Goal: Task Accomplishment & Management: Use online tool/utility

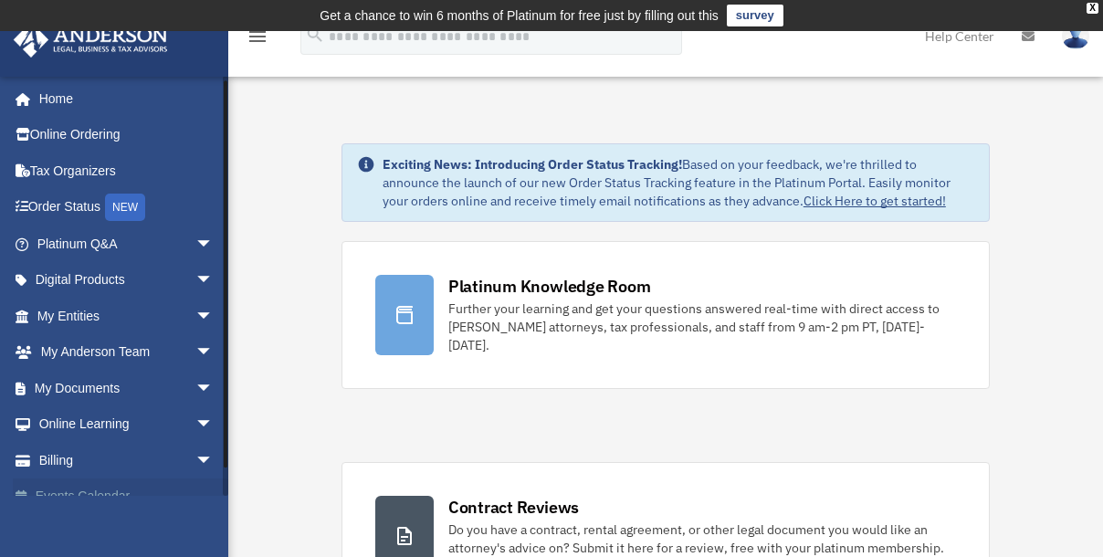
scroll to position [22, 0]
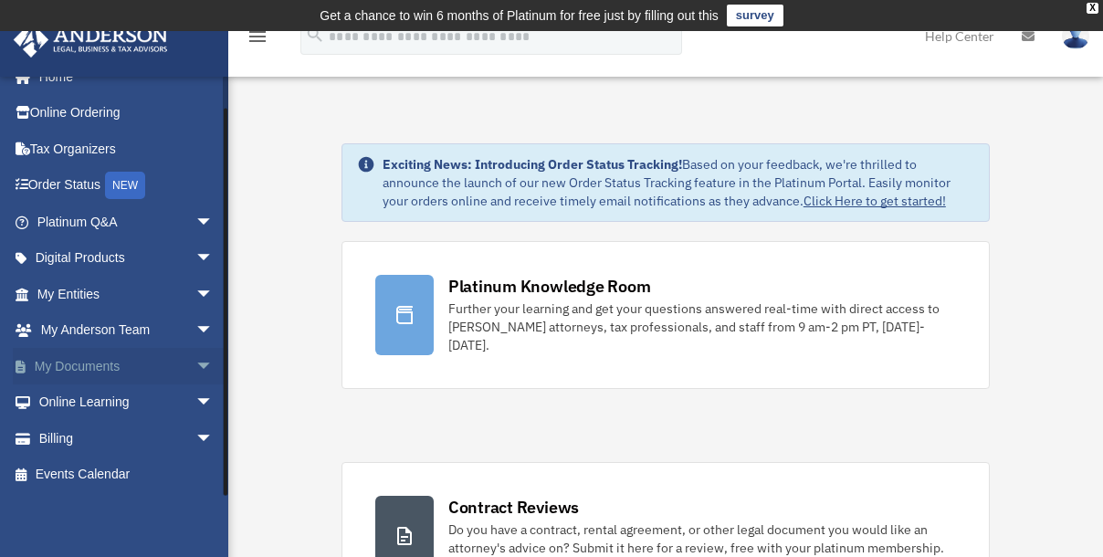
click at [171, 371] on link "My Documents arrow_drop_down" at bounding box center [127, 366] width 228 height 37
click at [195, 369] on span "arrow_drop_down" at bounding box center [213, 366] width 37 height 37
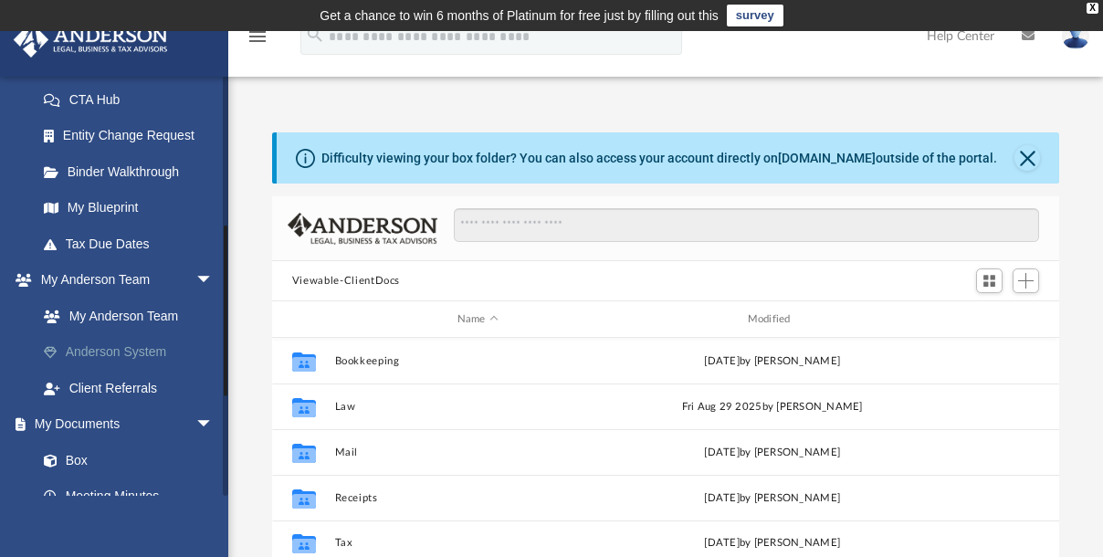
scroll to position [498, 0]
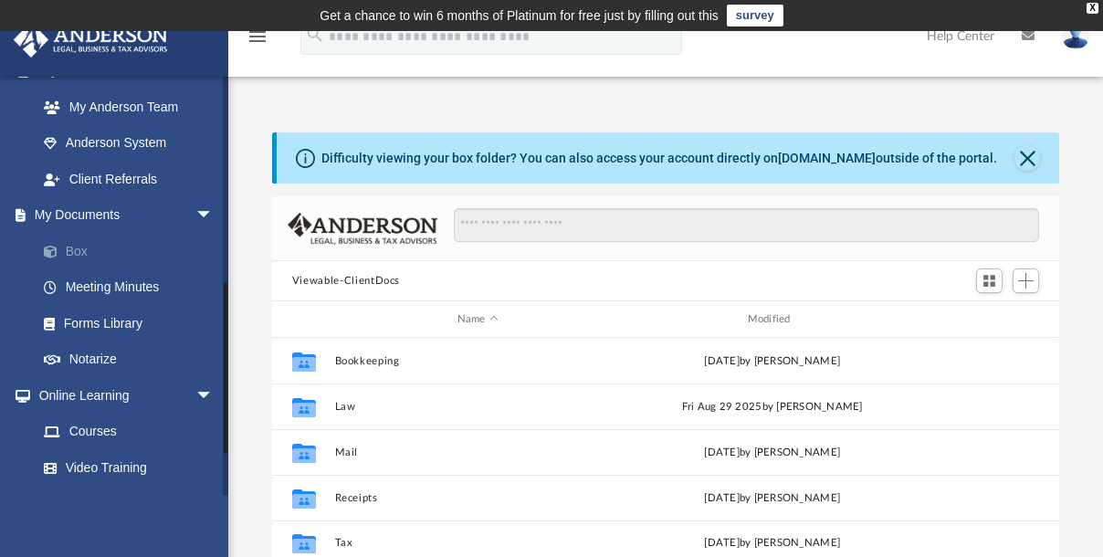
click at [79, 247] on link "Box" at bounding box center [134, 251] width 216 height 37
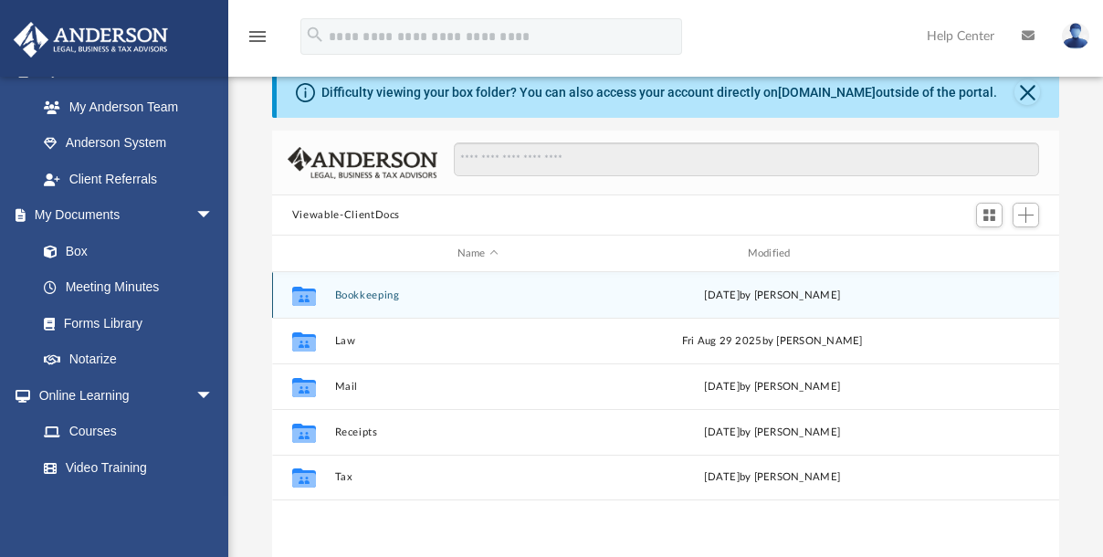
scroll to position [165, 0]
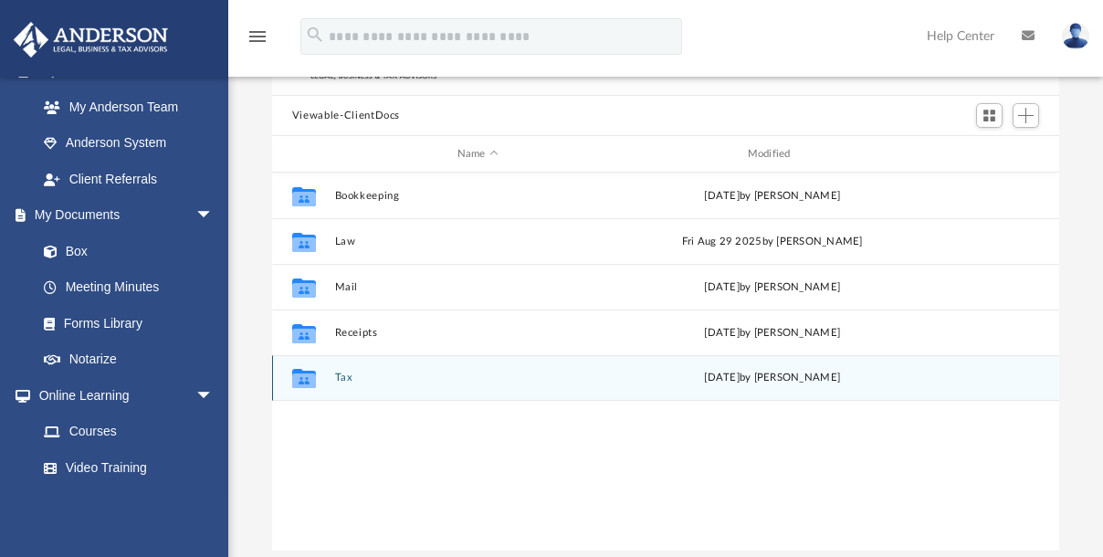
click at [336, 377] on button "Tax" at bounding box center [477, 378] width 287 height 12
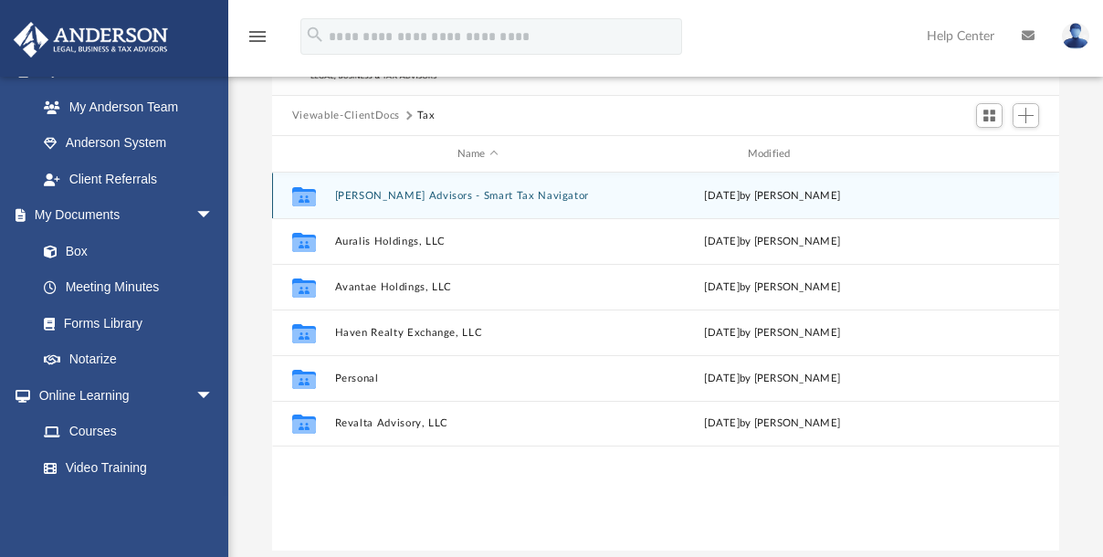
click at [502, 190] on button "Anderson Advisors - Smart Tax Navigator" at bounding box center [477, 196] width 287 height 12
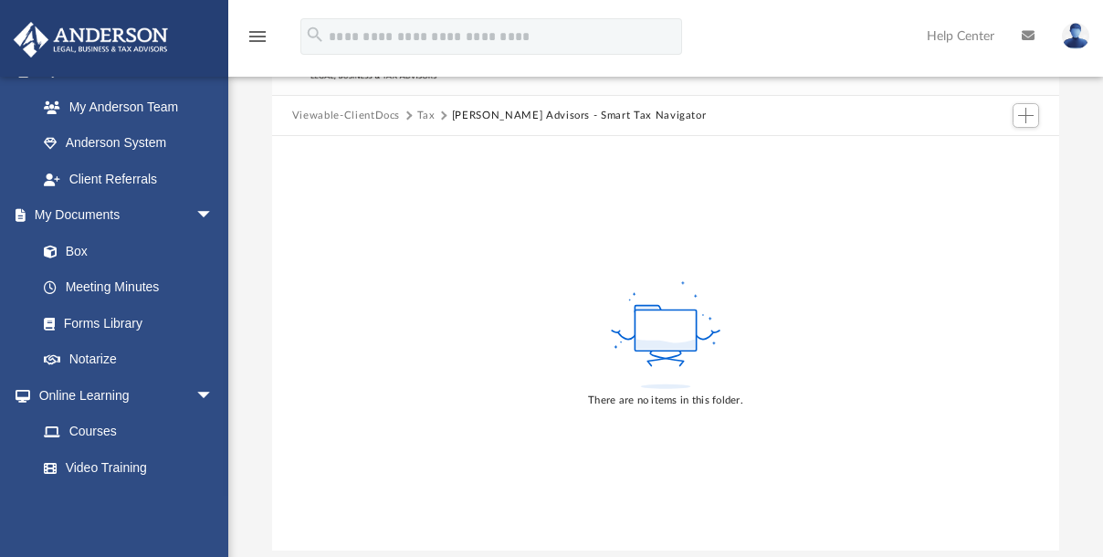
click at [777, 262] on div "There are no items in this folder." at bounding box center [665, 343] width 787 height 415
click at [1013, 118] on button "Add" at bounding box center [1026, 116] width 27 height 26
click at [998, 153] on li "Upload" at bounding box center [1000, 151] width 58 height 19
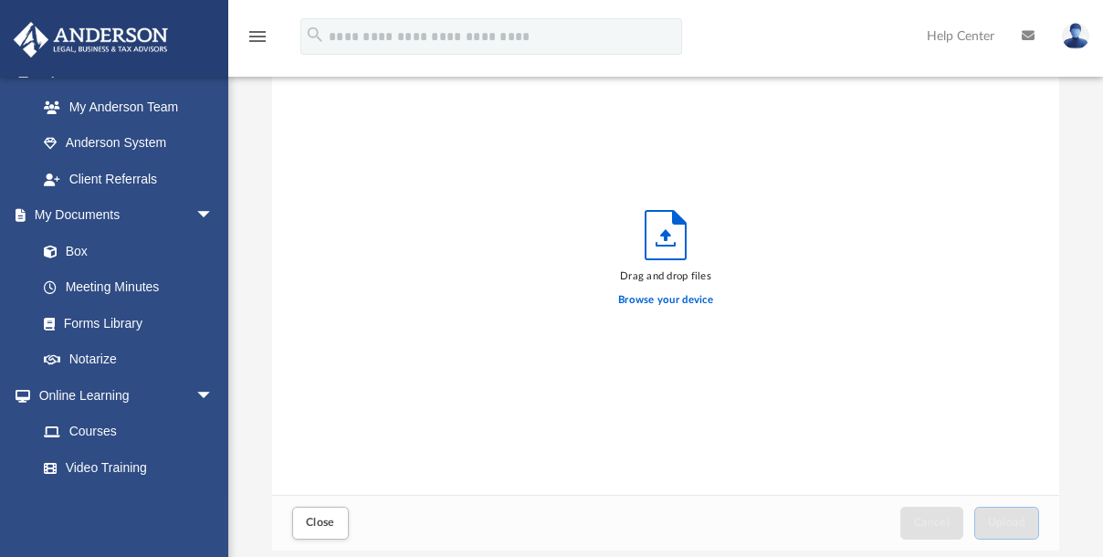
scroll to position [450, 775]
click at [701, 298] on label "Browse your device" at bounding box center [665, 300] width 95 height 16
click at [0, 0] on input "Browse your device" at bounding box center [0, 0] width 0 height 0
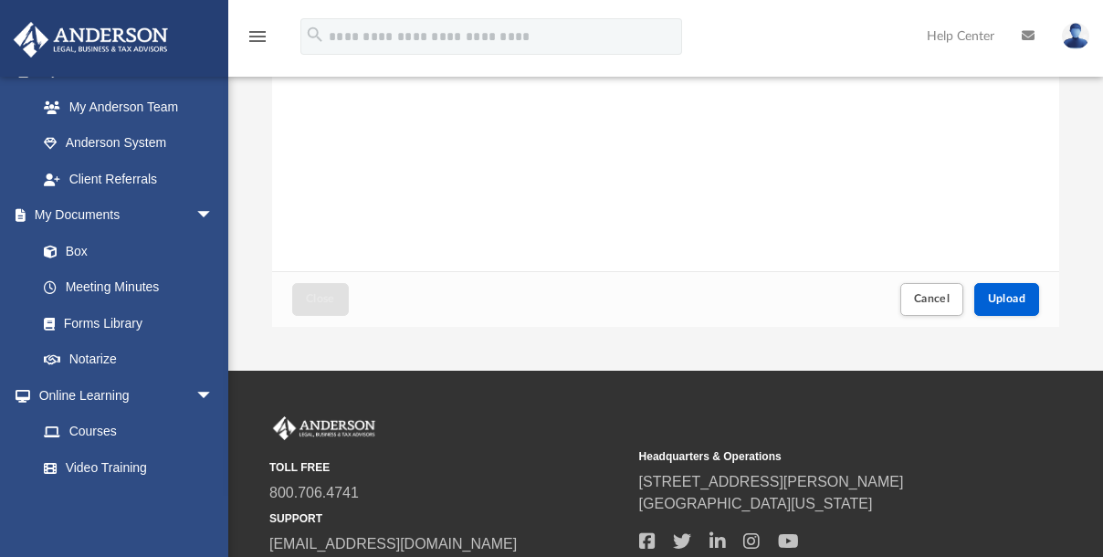
scroll to position [415, 0]
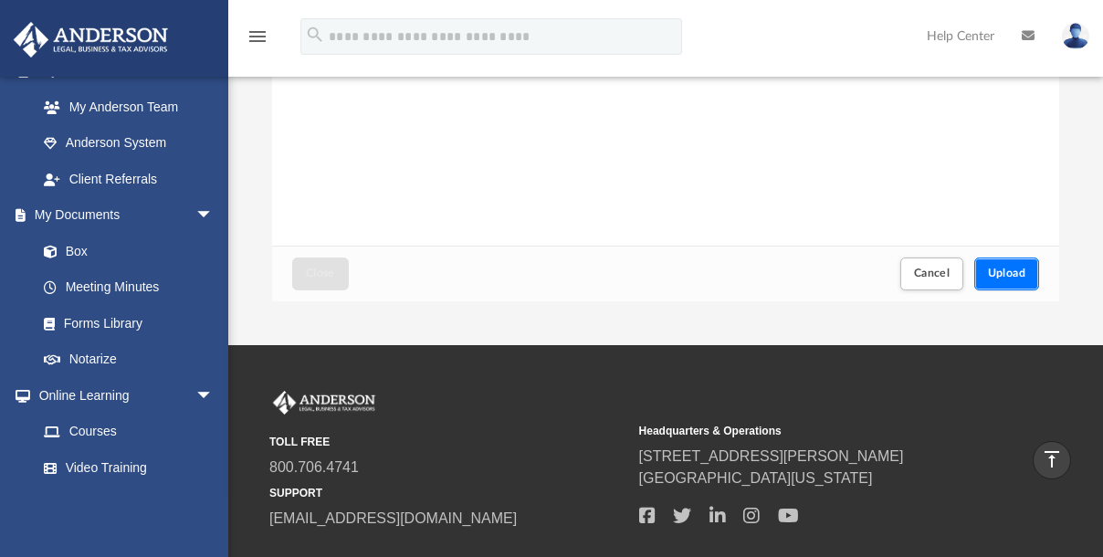
click at [997, 263] on button "Upload" at bounding box center [1008, 274] width 66 height 32
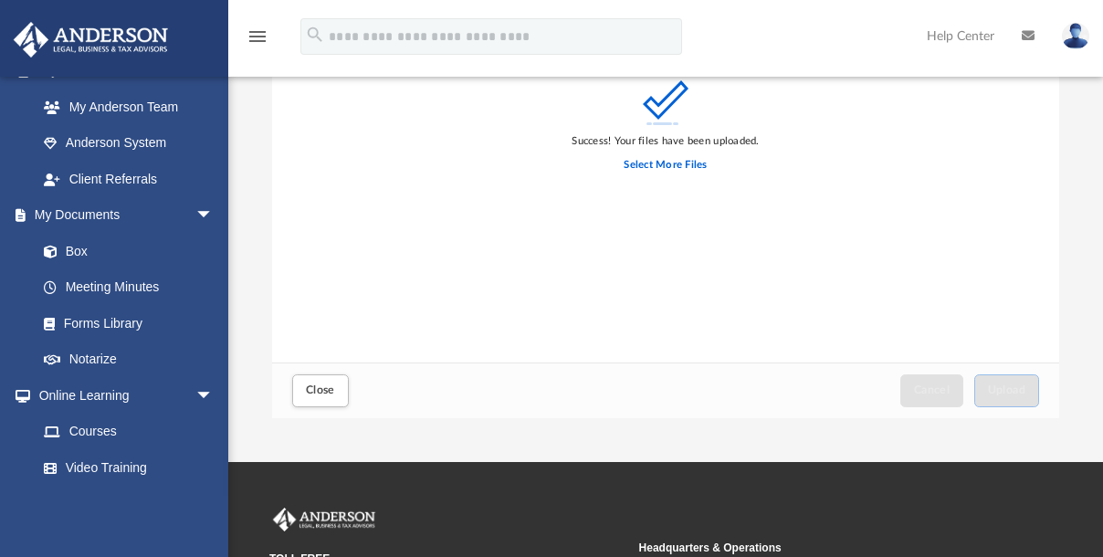
scroll to position [0, 0]
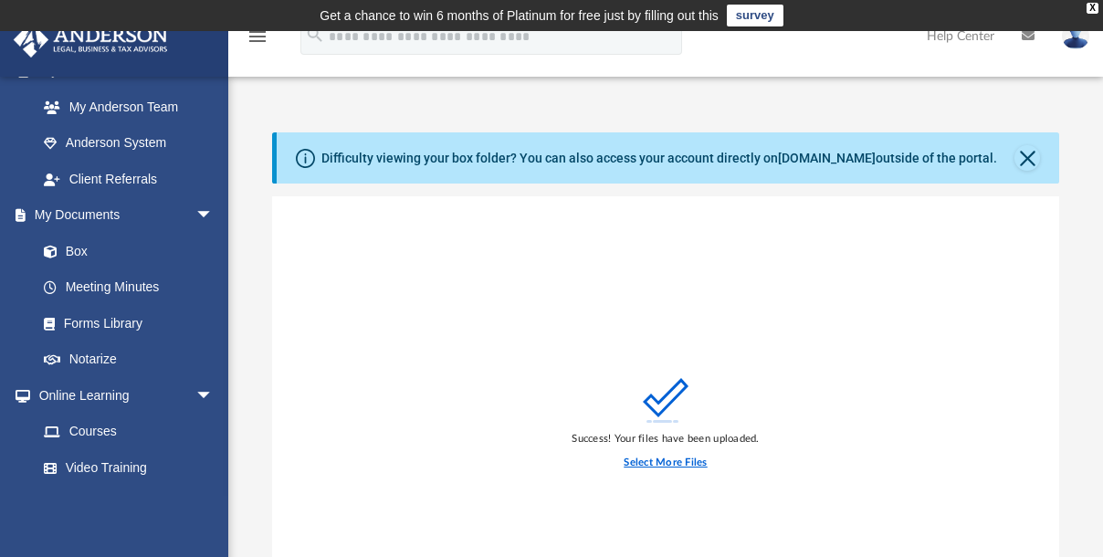
click at [668, 468] on label "Select More Files" at bounding box center [665, 463] width 83 height 16
click at [0, 0] on input "Select More Files" at bounding box center [0, 0] width 0 height 0
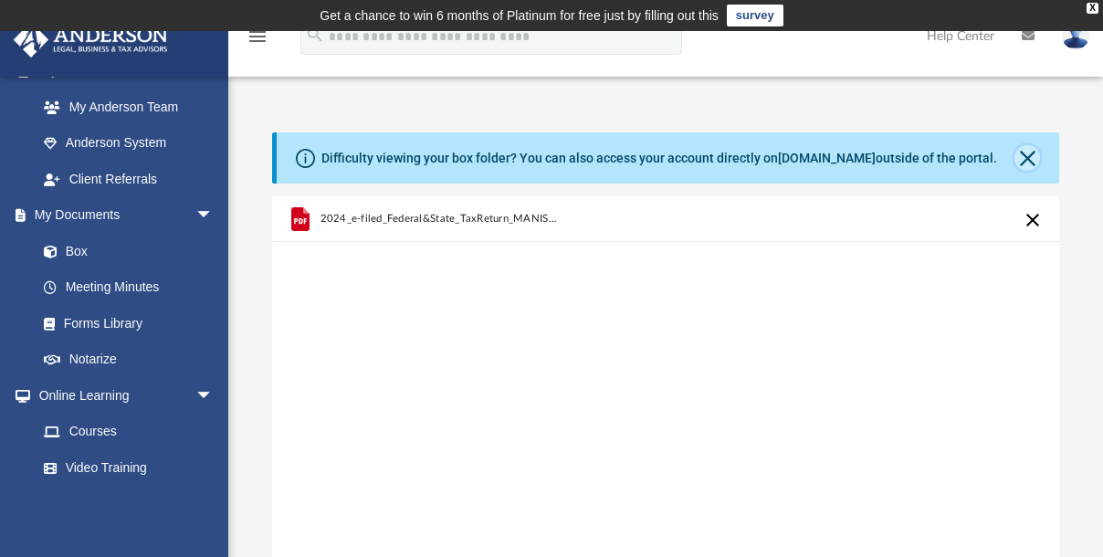
click at [1025, 158] on button "Close" at bounding box center [1028, 158] width 26 height 26
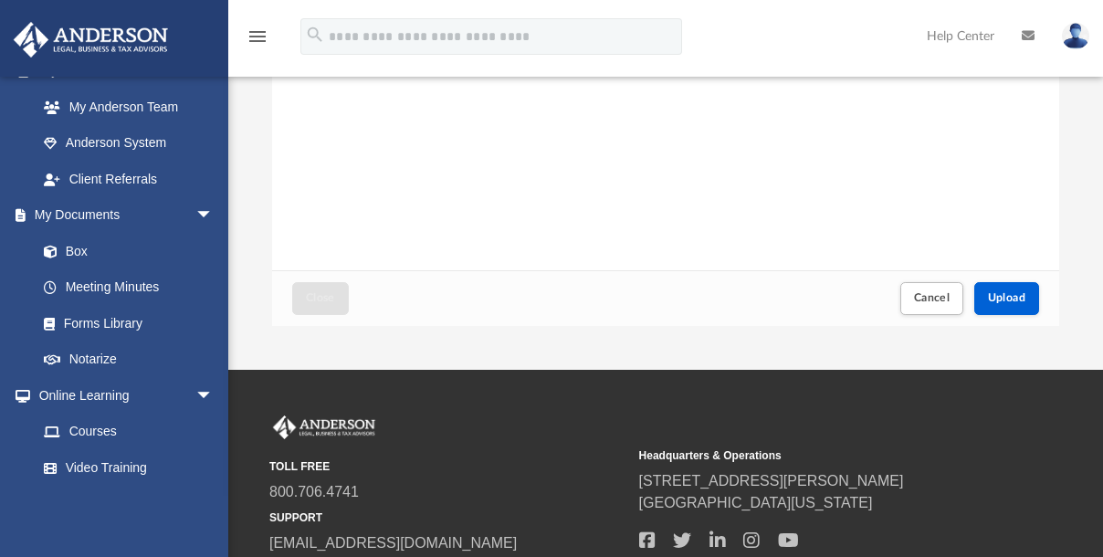
scroll to position [332, 0]
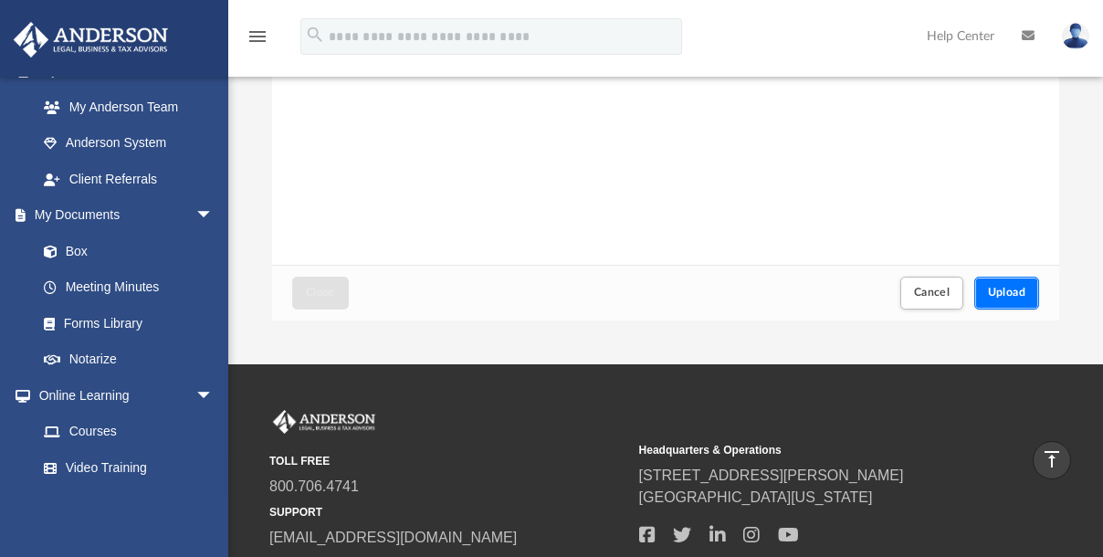
click at [1025, 289] on span "Upload" at bounding box center [1007, 292] width 38 height 11
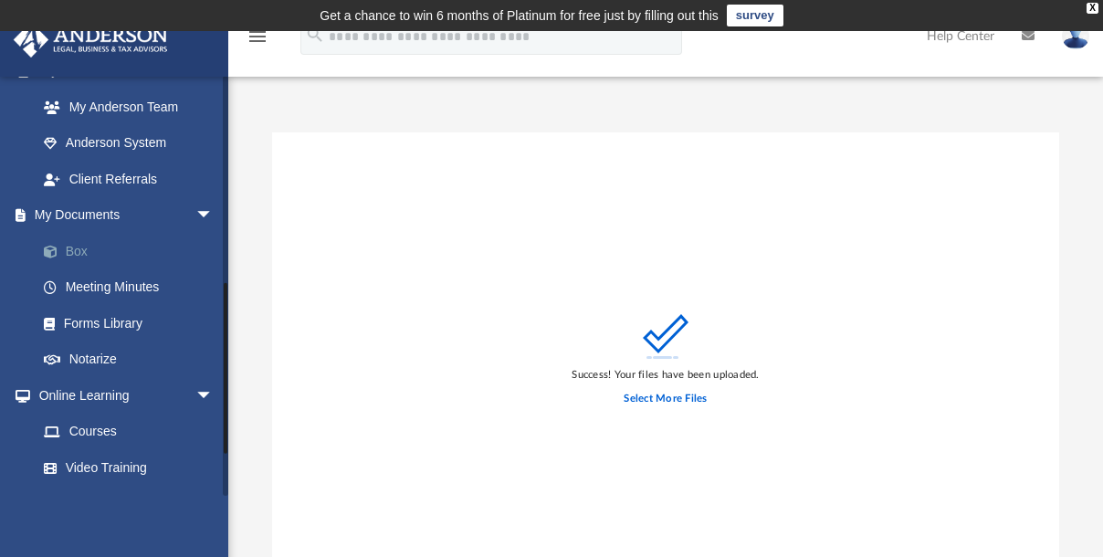
click at [85, 247] on link "Box" at bounding box center [134, 251] width 216 height 37
click at [660, 338] on icon "Upload" at bounding box center [666, 333] width 46 height 39
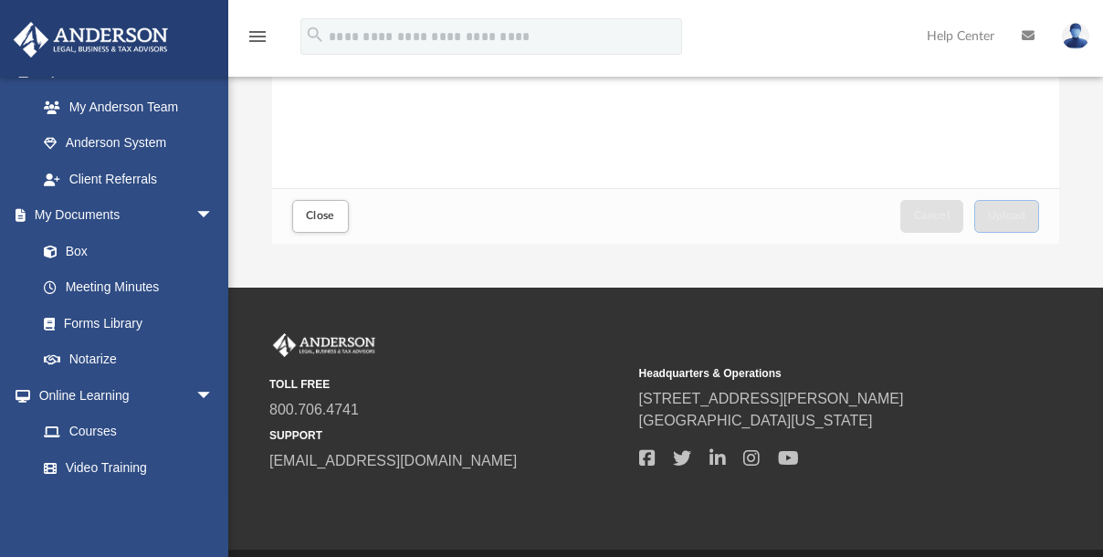
scroll to position [465, 0]
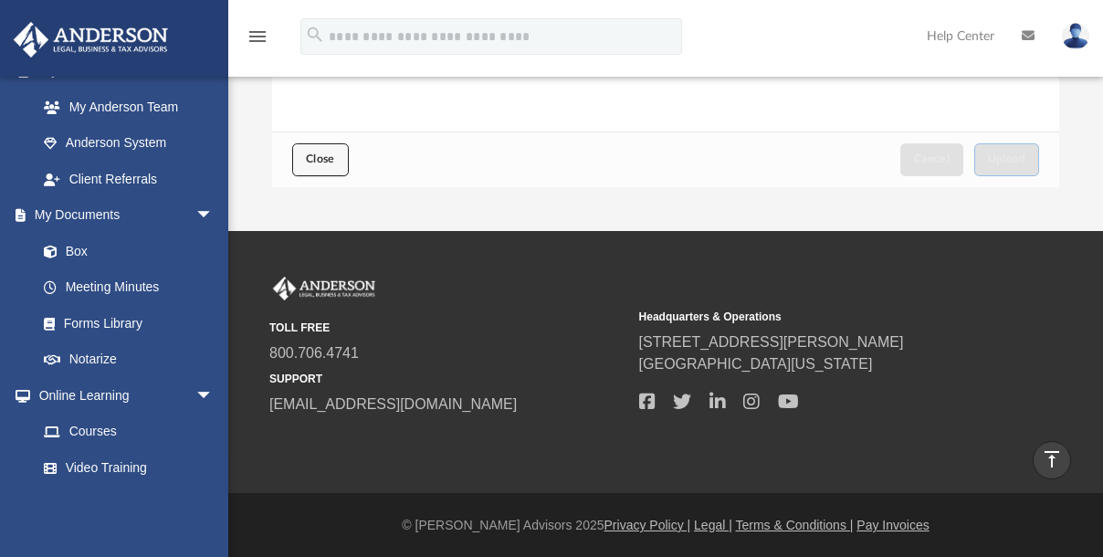
click at [319, 161] on span "Close" at bounding box center [320, 158] width 29 height 11
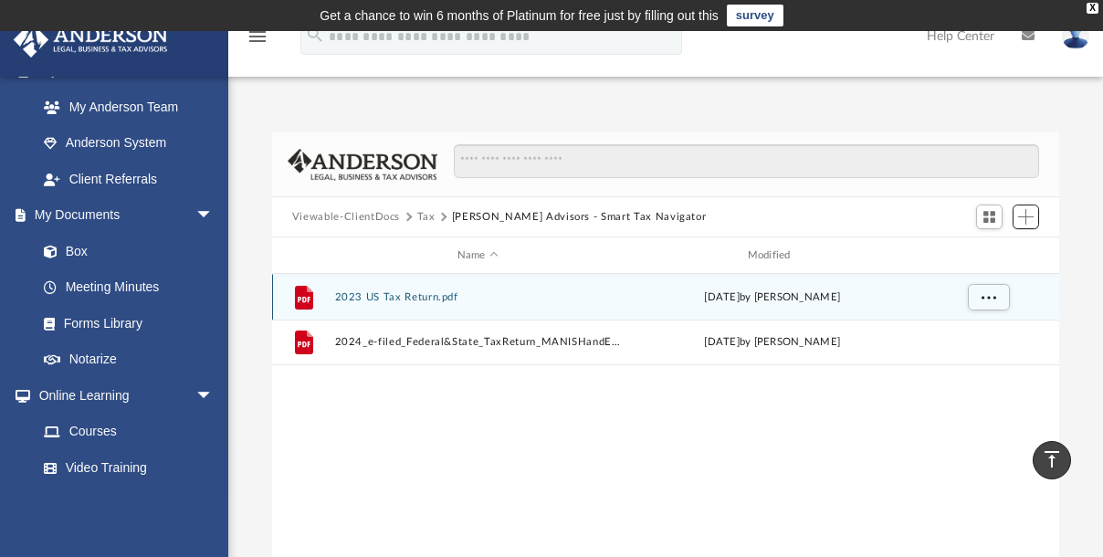
scroll to position [402, 775]
